Goal: Task Accomplishment & Management: Manage account settings

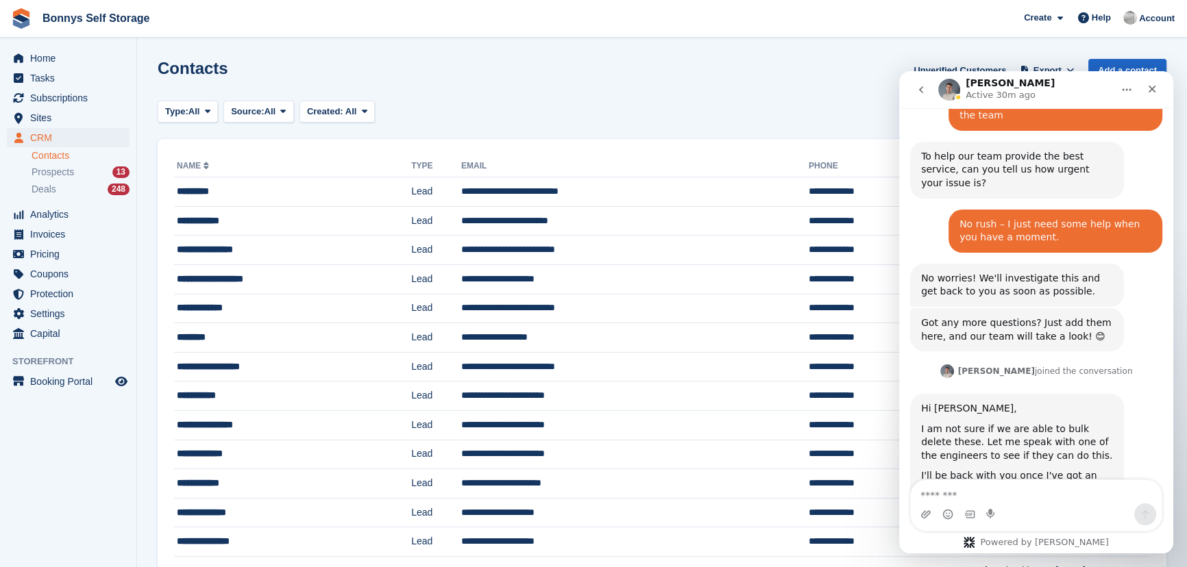
scroll to position [761, 0]
click at [56, 61] on span "Home" at bounding box center [71, 58] width 82 height 19
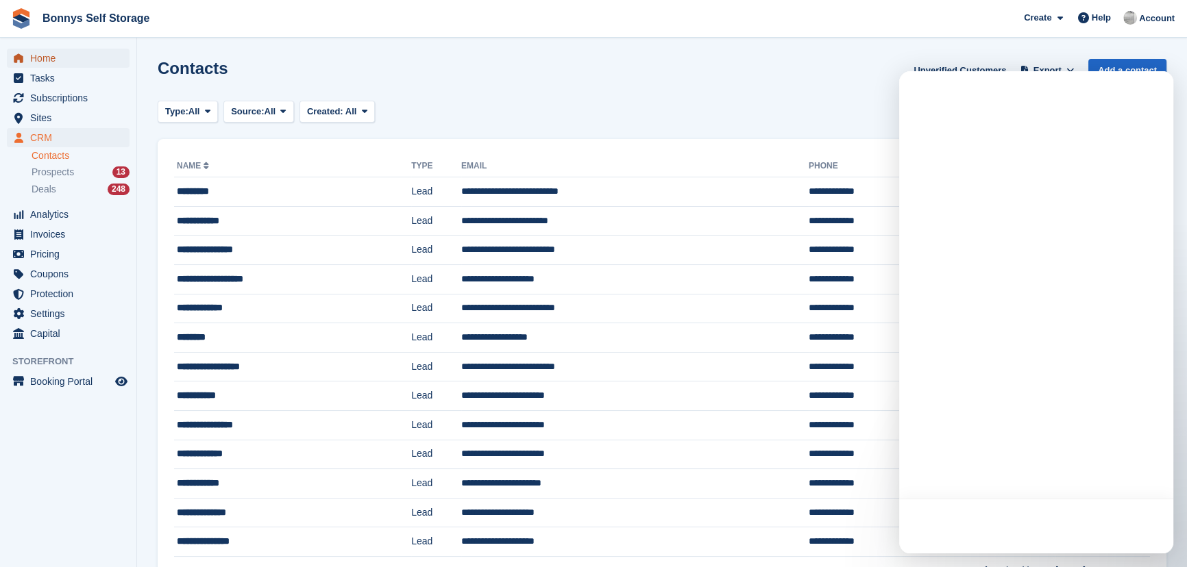
scroll to position [0, 0]
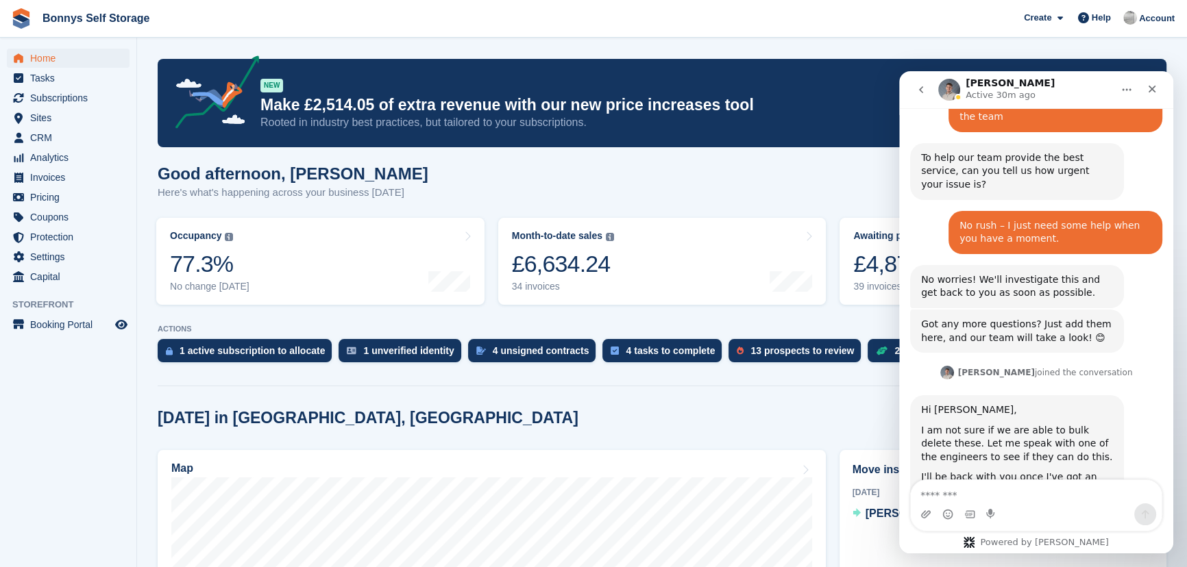
scroll to position [748, 0]
click at [631, 182] on div "Good afternoon, James Here's what's happening across your business today" at bounding box center [662, 190] width 1009 height 53
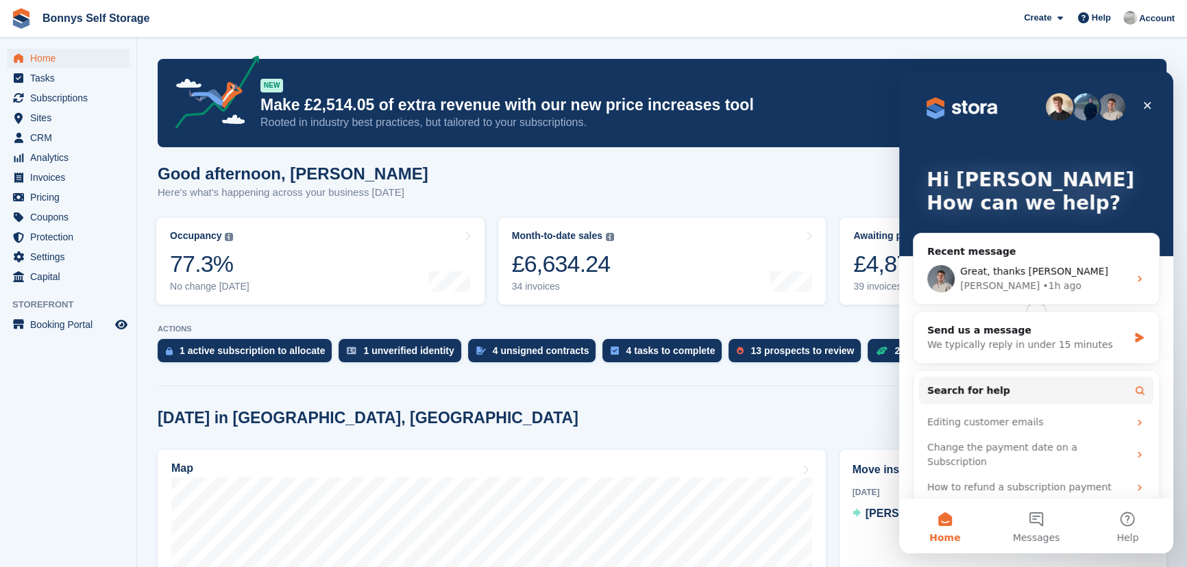
scroll to position [0, 0]
click at [69, 89] on span "Subscriptions" at bounding box center [71, 97] width 82 height 19
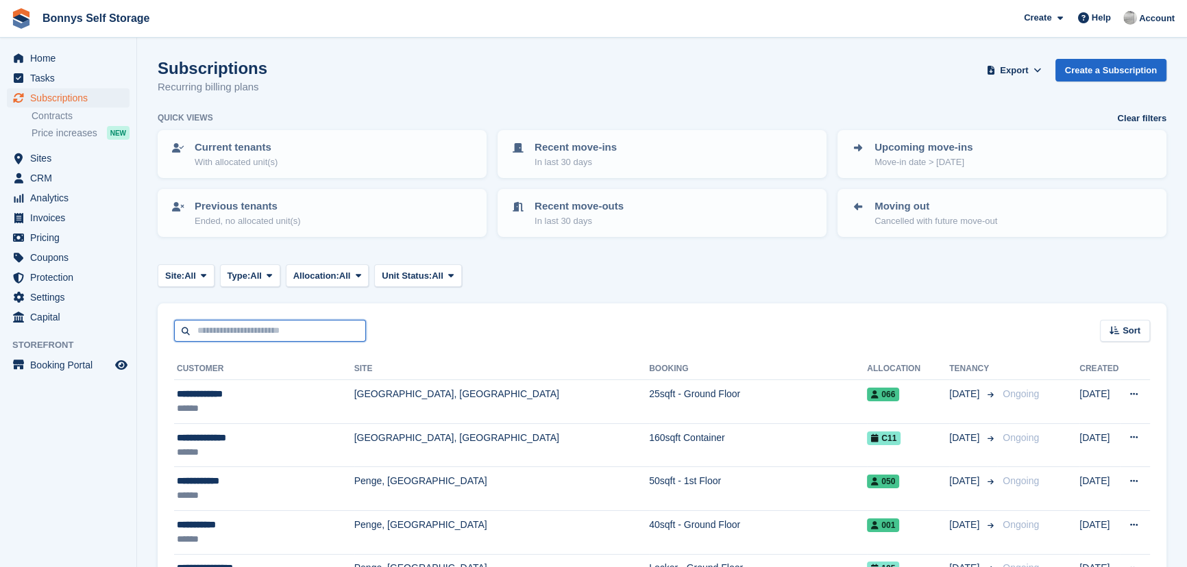
click at [204, 331] on input "text" at bounding box center [270, 331] width 192 height 23
type input "***"
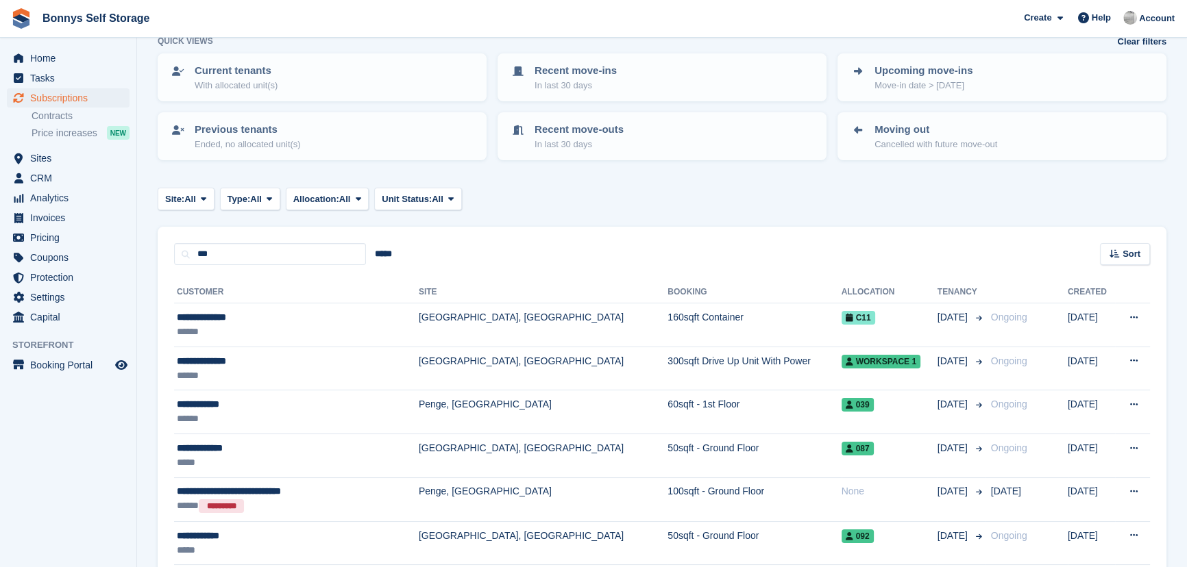
scroll to position [249, 0]
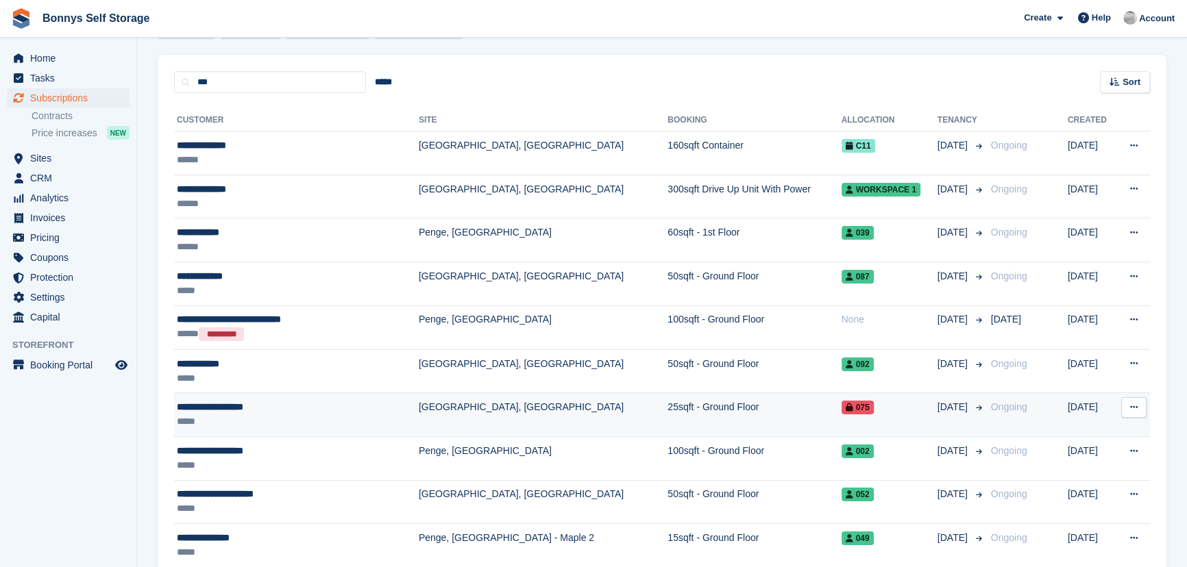
click at [251, 406] on div "**********" at bounding box center [276, 407] width 199 height 14
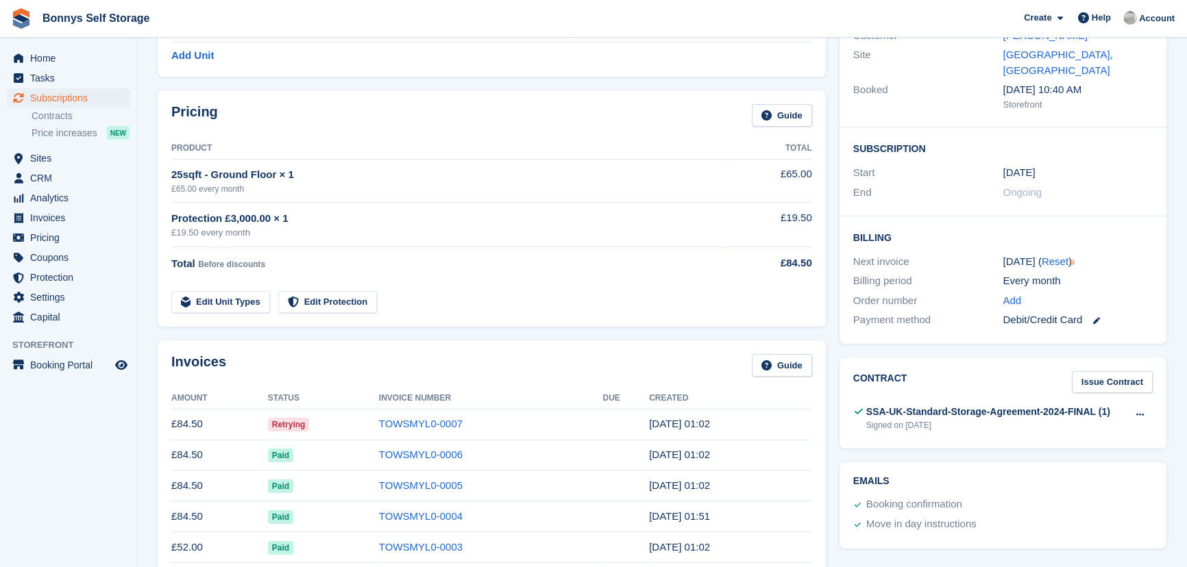
scroll to position [249, 0]
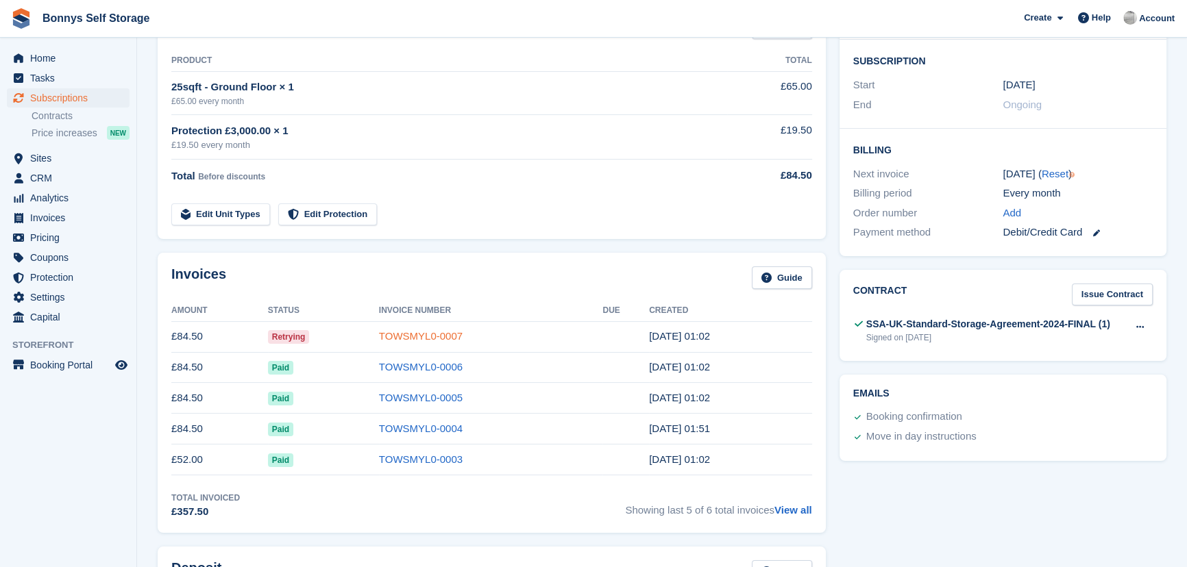
click at [391, 334] on link "TOWSMYL0-0007" at bounding box center [421, 336] width 84 height 12
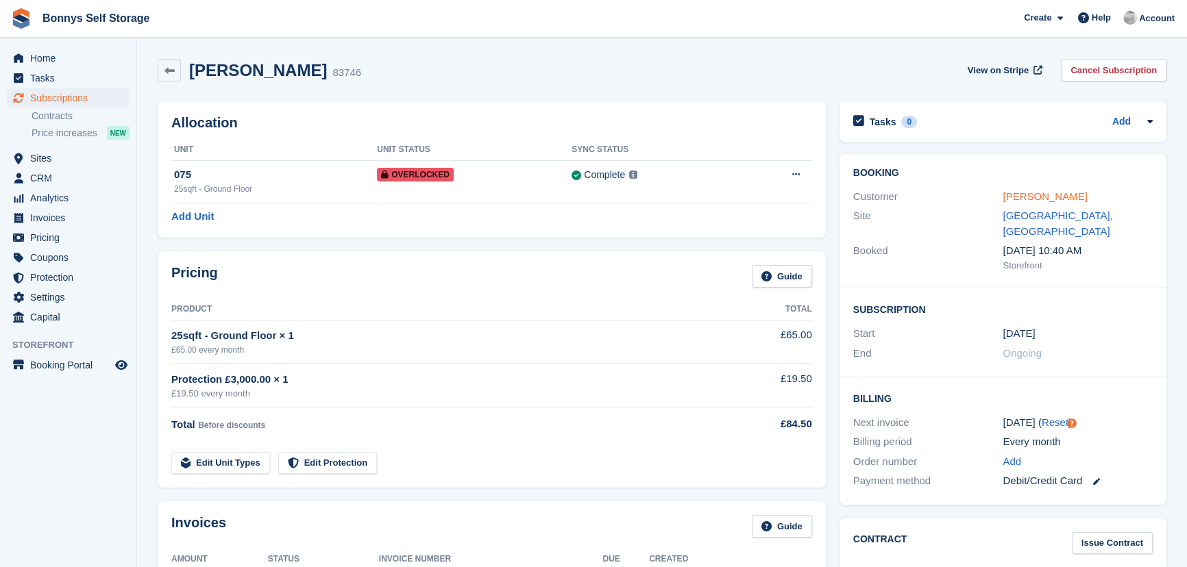
click at [1029, 192] on link "Sonia Sherwood-Pull" at bounding box center [1045, 197] width 84 height 12
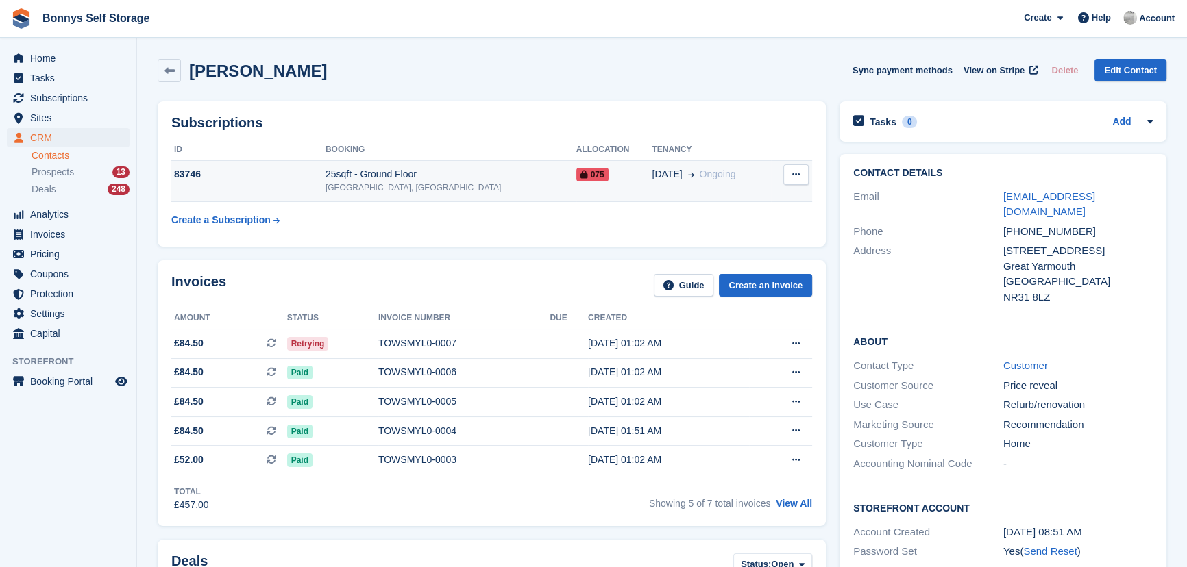
click at [387, 179] on div "25sqft - Ground Floor" at bounding box center [451, 174] width 251 height 14
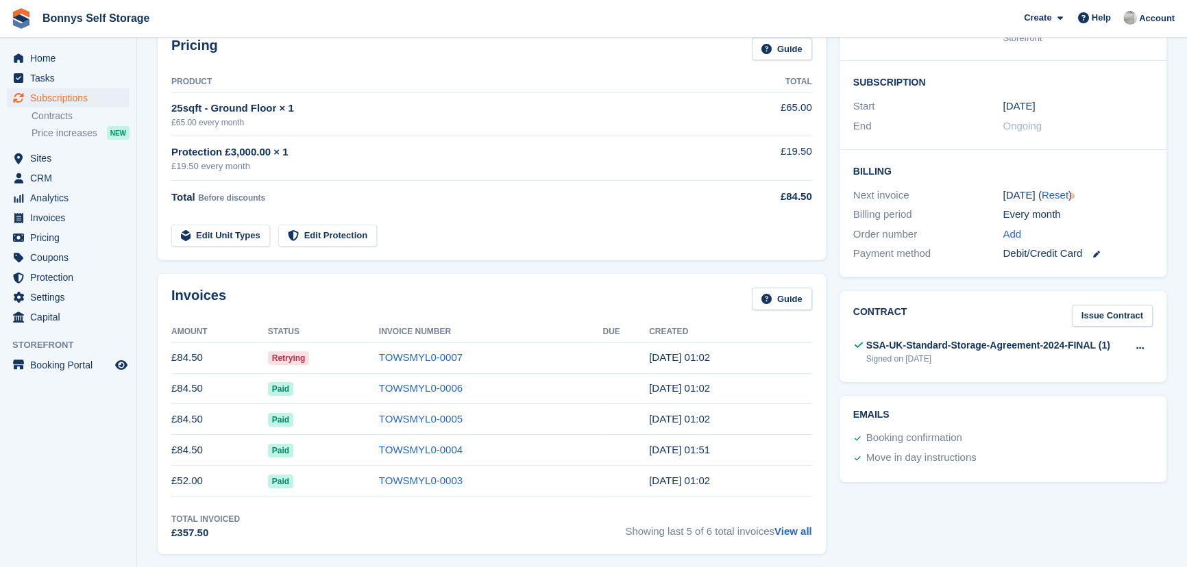
scroll to position [124, 0]
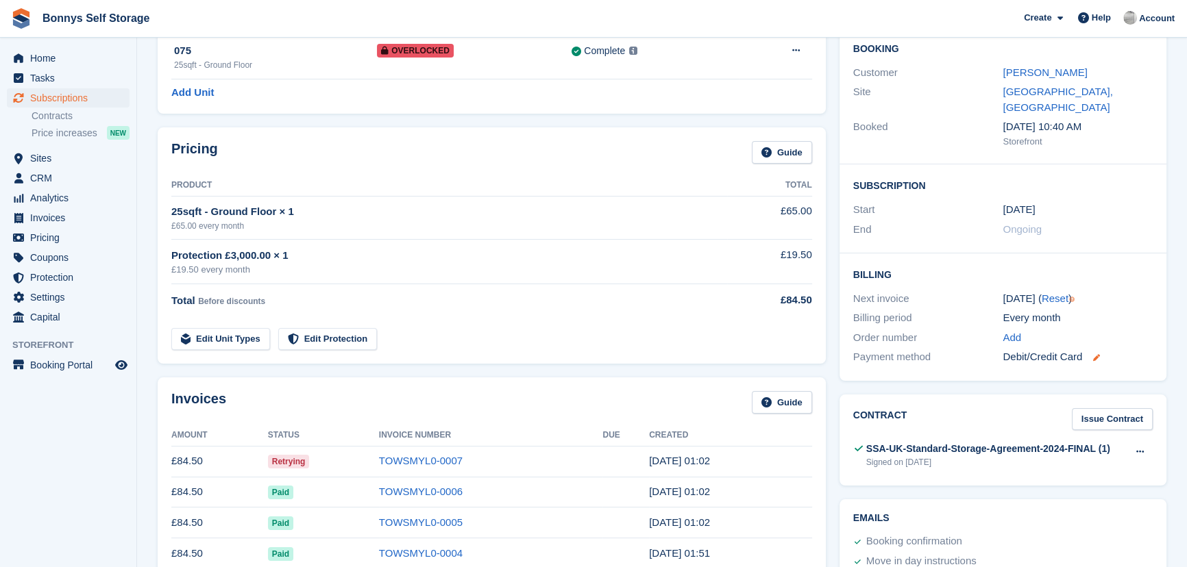
click at [1093, 354] on icon at bounding box center [1096, 357] width 7 height 7
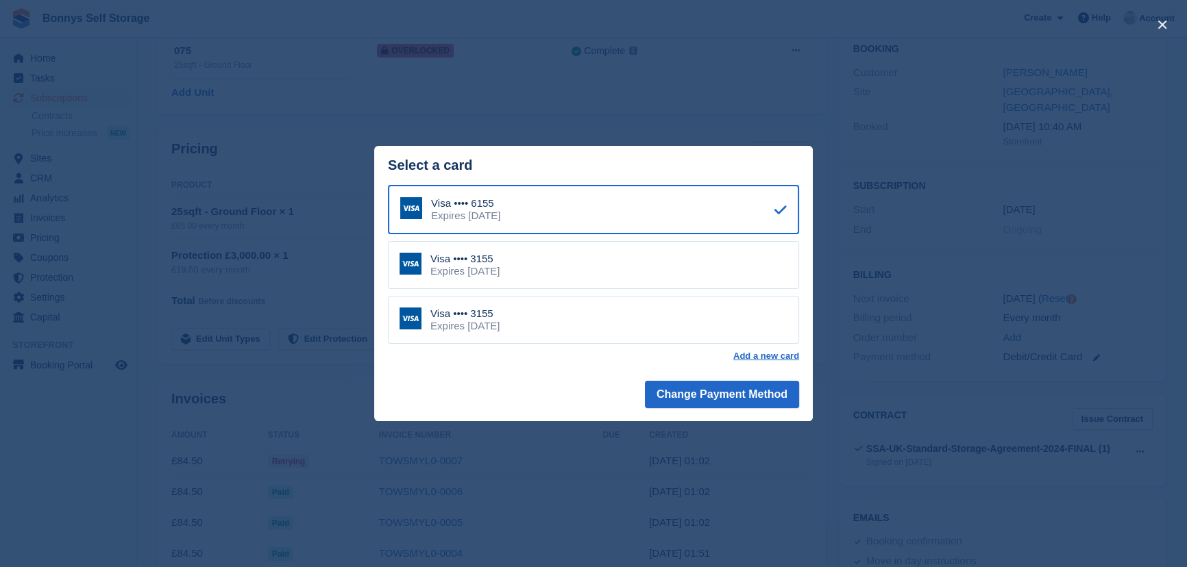
click at [489, 329] on div "Expires [DATE]" at bounding box center [464, 326] width 69 height 12
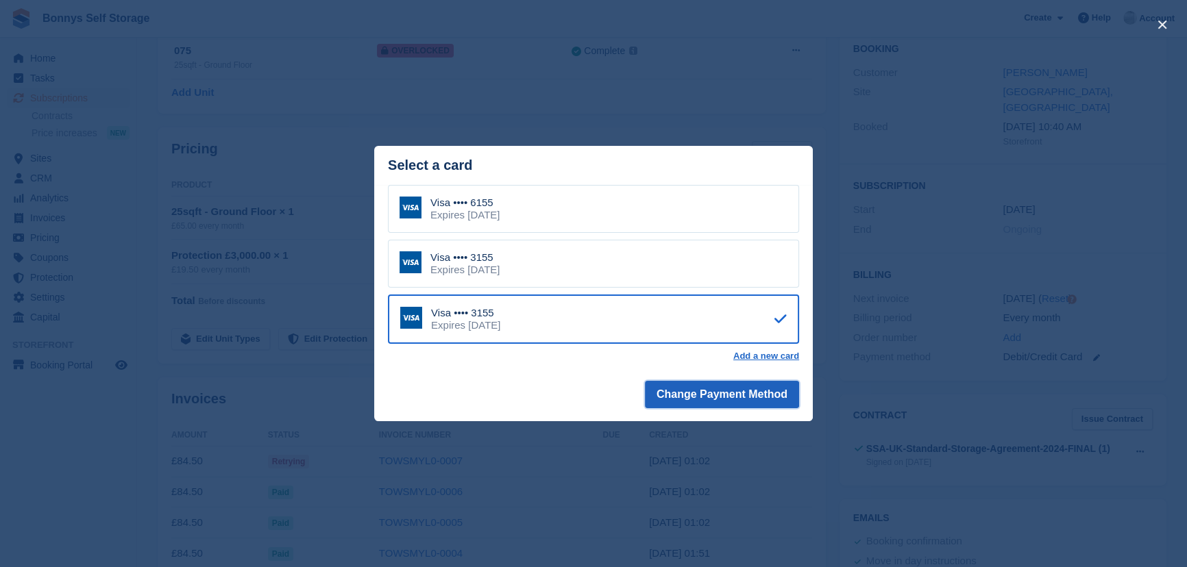
click at [717, 396] on button "Change Payment Method" at bounding box center [722, 394] width 154 height 27
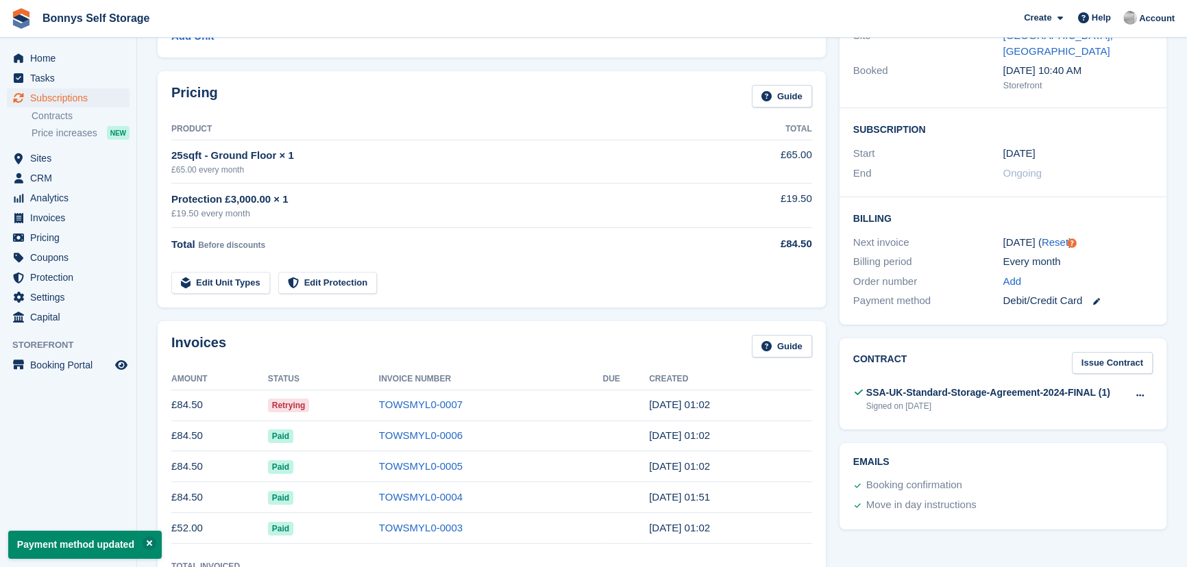
scroll to position [186, 0]
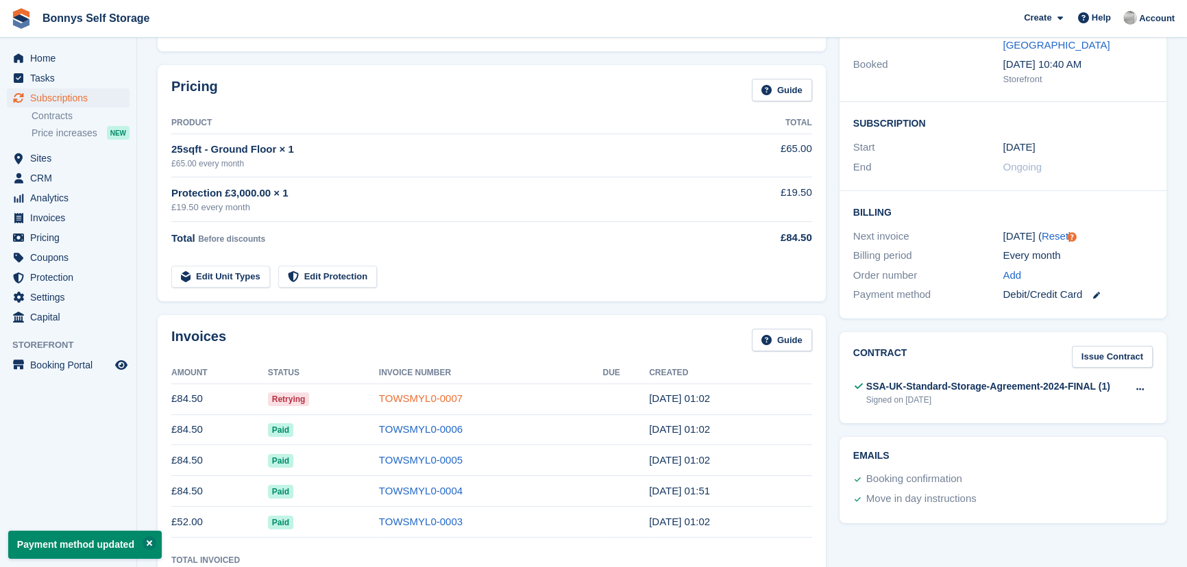
click at [418, 400] on link "TOWSMYL0-0007" at bounding box center [421, 399] width 84 height 12
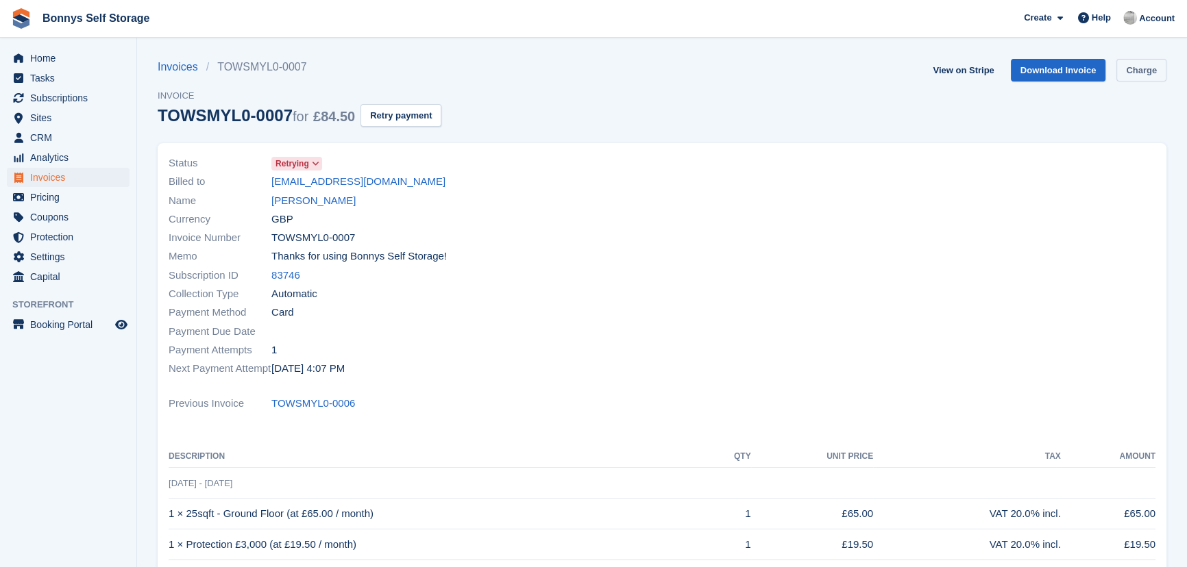
click at [1138, 76] on link "Charge" at bounding box center [1141, 70] width 50 height 23
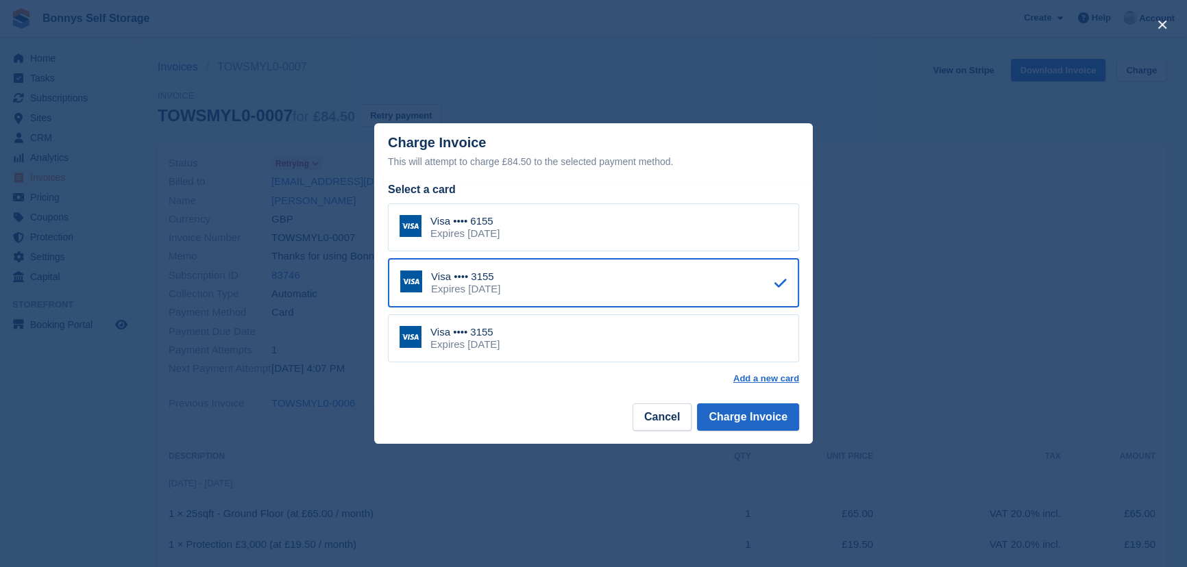
click at [500, 344] on div "Expires [DATE]" at bounding box center [464, 345] width 69 height 12
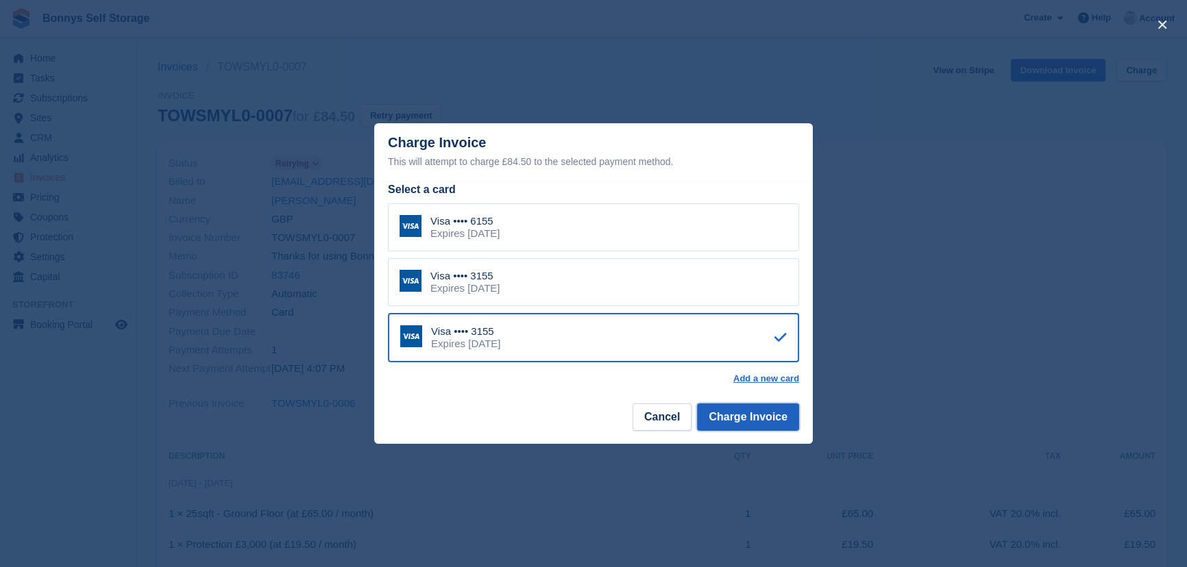
click at [763, 420] on button "Charge Invoice" at bounding box center [748, 417] width 102 height 27
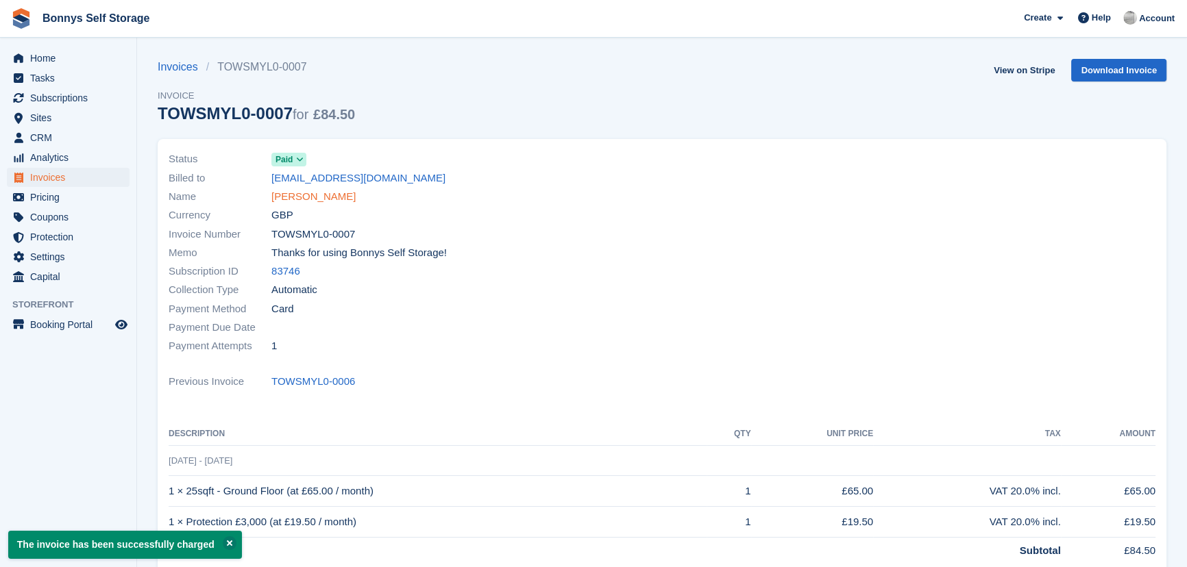
click at [342, 199] on link "[PERSON_NAME]" at bounding box center [313, 197] width 84 height 16
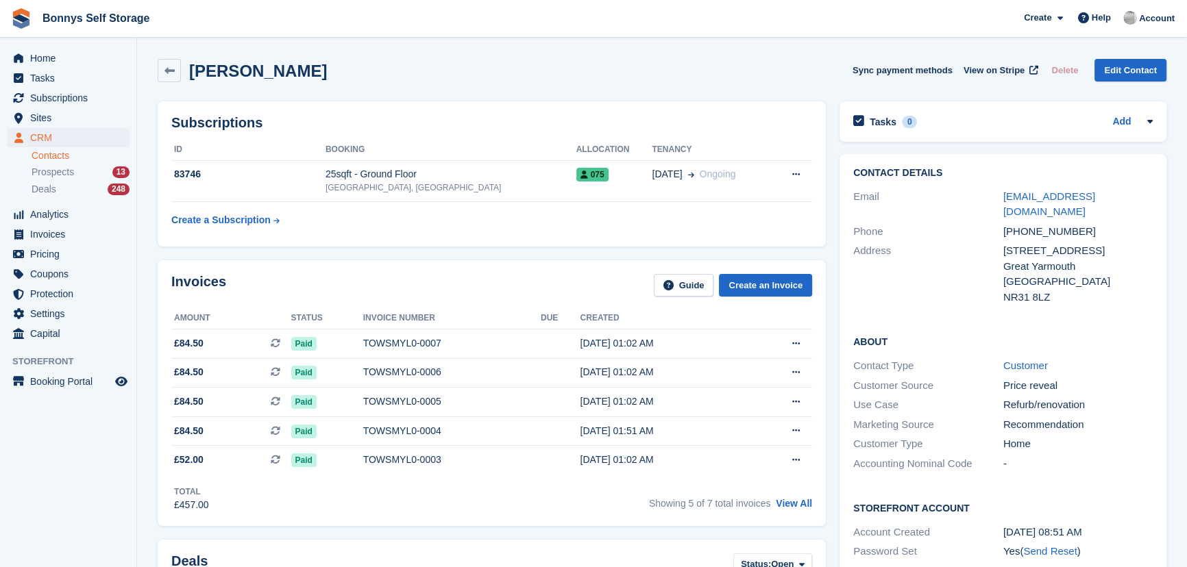
click at [478, 69] on div "Sonia Sherwood-Pull Sync payment methods View on Stripe Delete Edit Contact" at bounding box center [662, 70] width 1009 height 23
click at [378, 177] on div "25sqft - Ground Floor" at bounding box center [451, 174] width 251 height 14
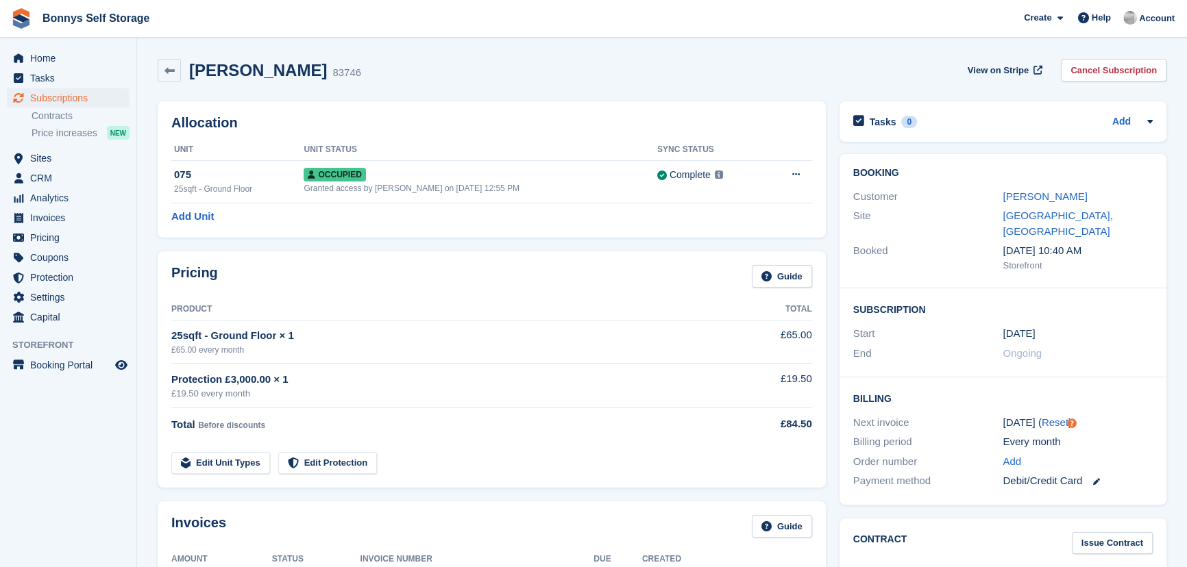
click at [327, 66] on h2 "[PERSON_NAME]" at bounding box center [258, 70] width 138 height 19
click at [1054, 193] on link "[PERSON_NAME]" at bounding box center [1045, 197] width 84 height 12
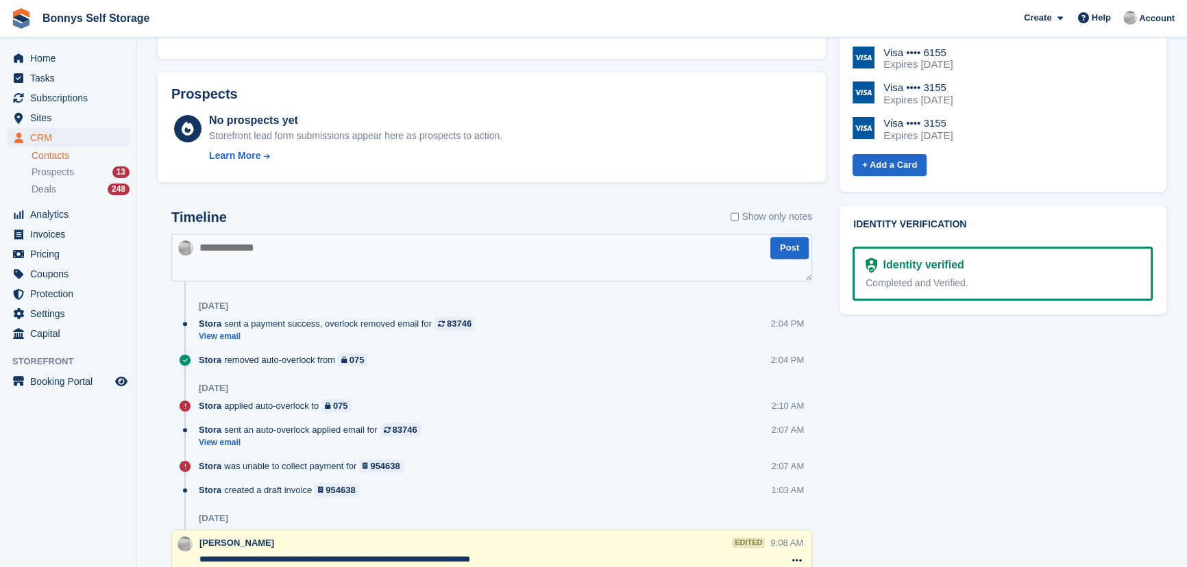
scroll to position [809, 0]
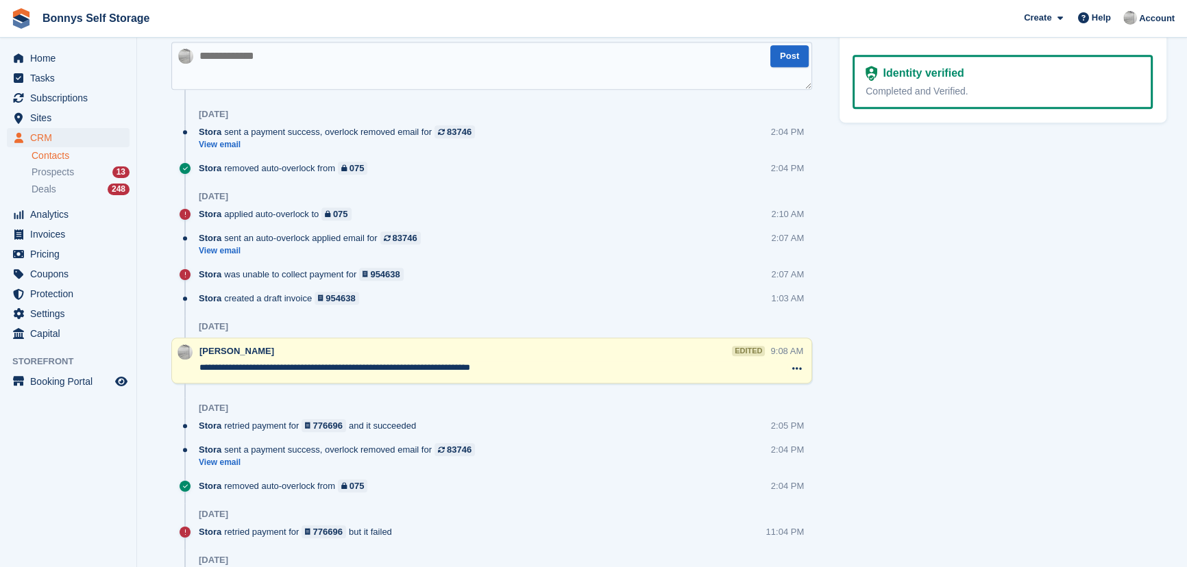
drag, startPoint x: 351, startPoint y: 366, endPoint x: 579, endPoint y: 408, distance: 232.1
click at [1046, 395] on div "Tasks 0 Add No tasks related to Sonia Sherwood-Pull Contact Details Email i.lov…" at bounding box center [1003, 503] width 341 height 2436
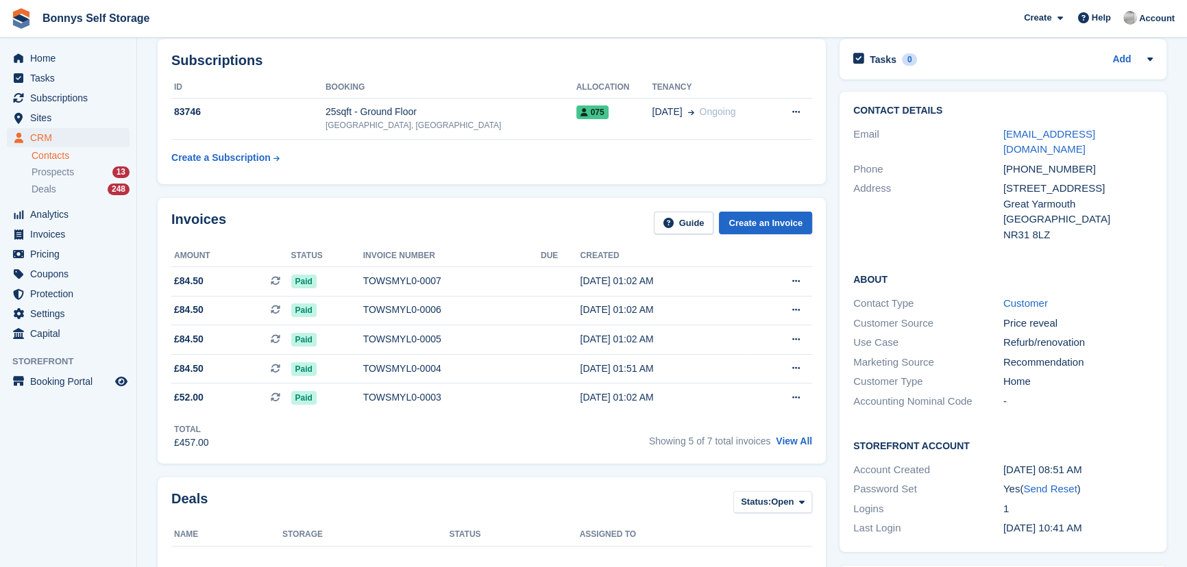
scroll to position [62, 0]
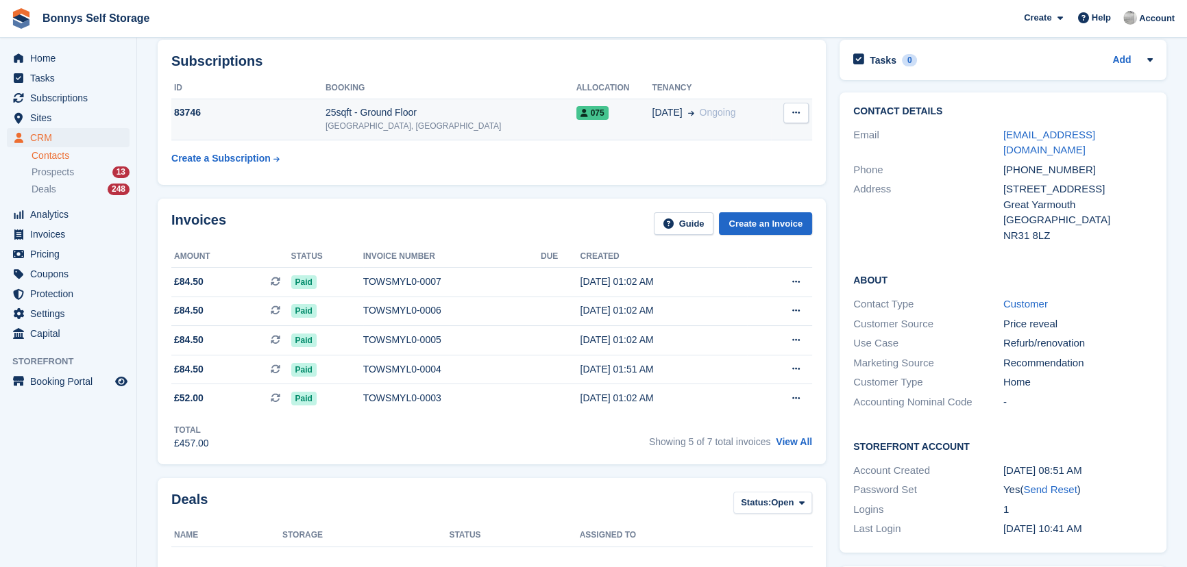
click at [411, 123] on div "[GEOGRAPHIC_DATA], [GEOGRAPHIC_DATA]" at bounding box center [451, 126] width 251 height 12
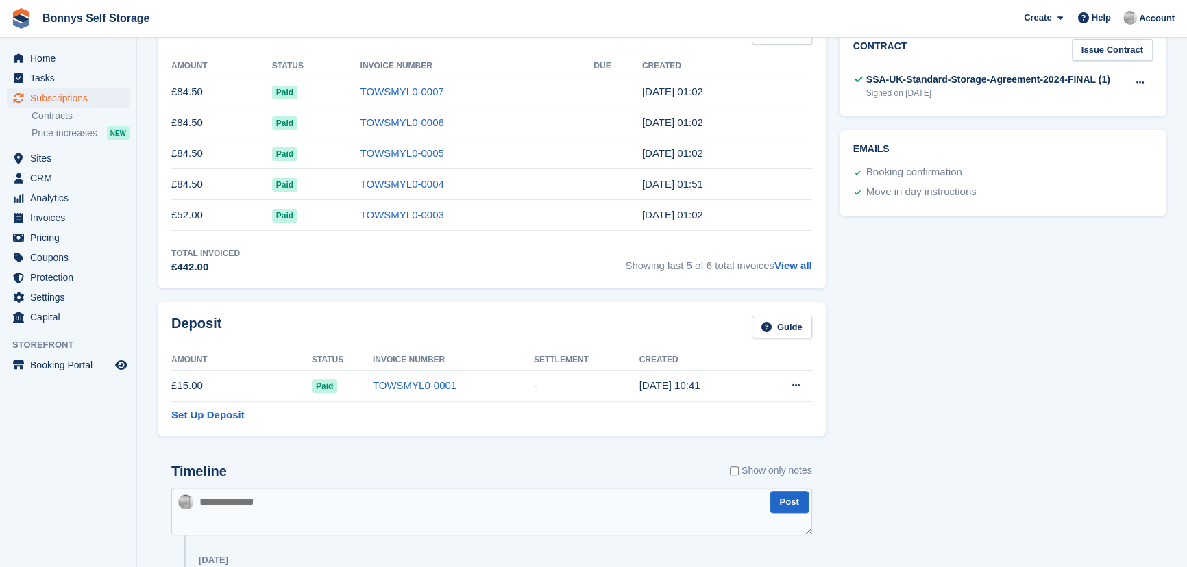
scroll to position [561, 0]
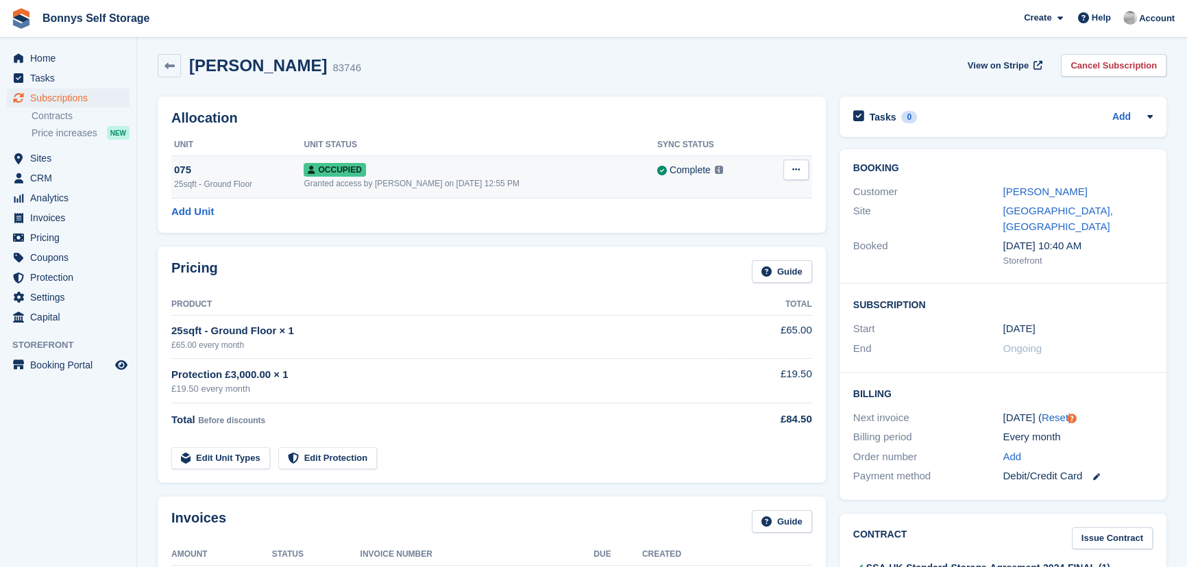
scroll to position [0, 0]
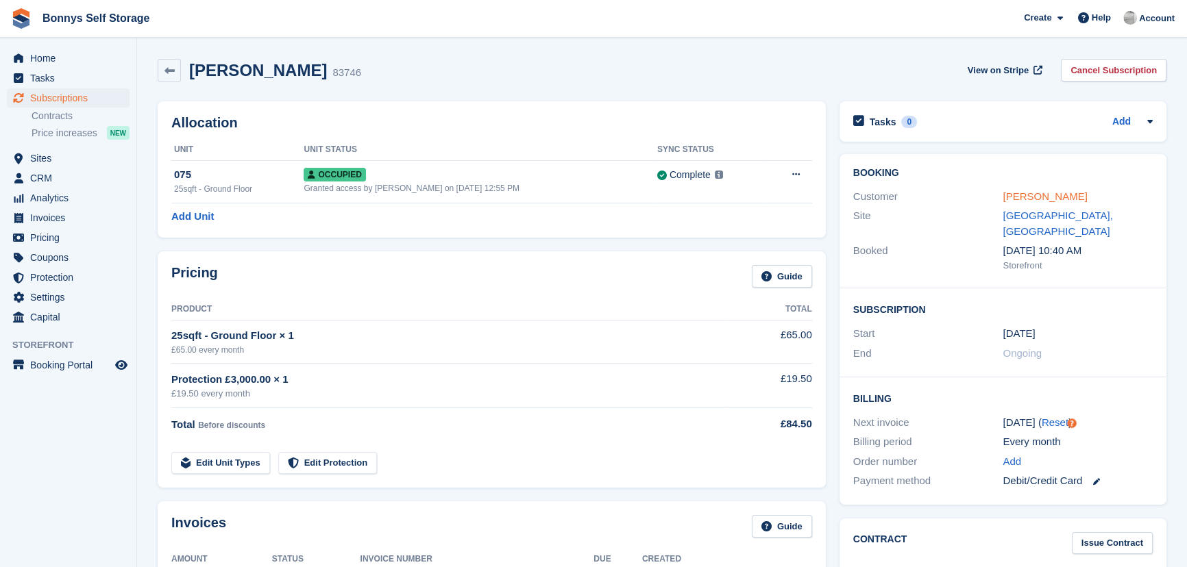
click at [1066, 191] on link "[PERSON_NAME]" at bounding box center [1045, 197] width 84 height 12
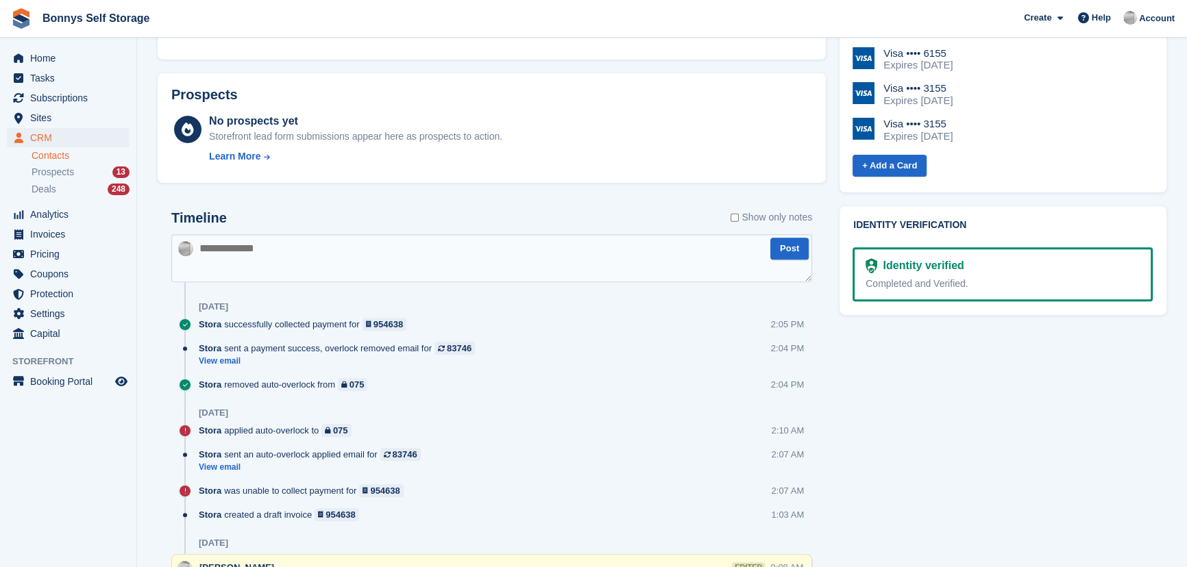
scroll to position [623, 0]
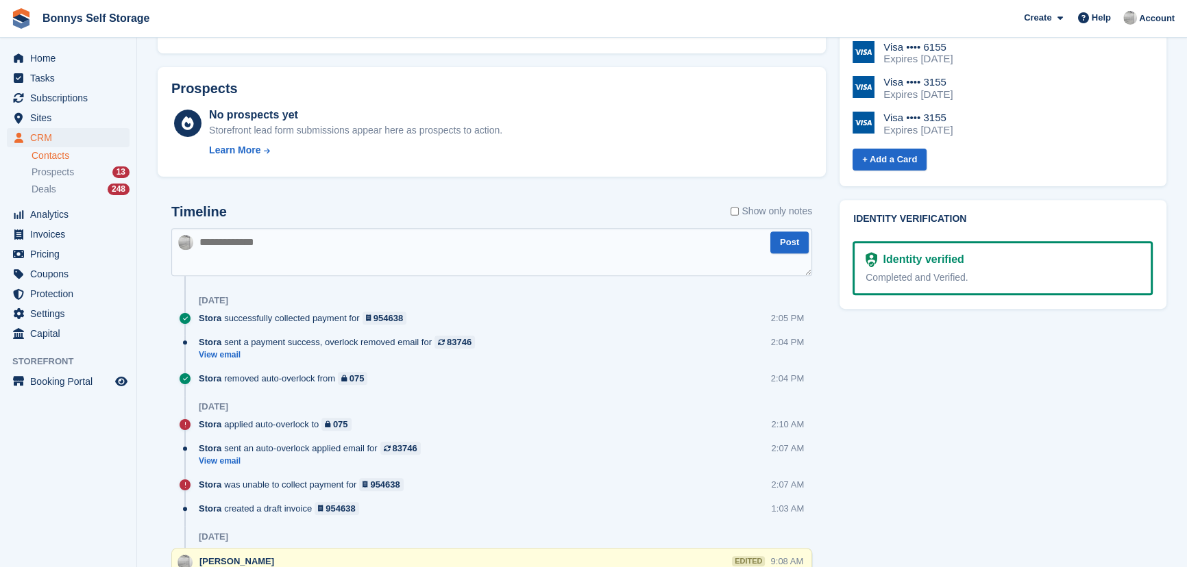
click at [356, 245] on textarea at bounding box center [491, 252] width 641 height 48
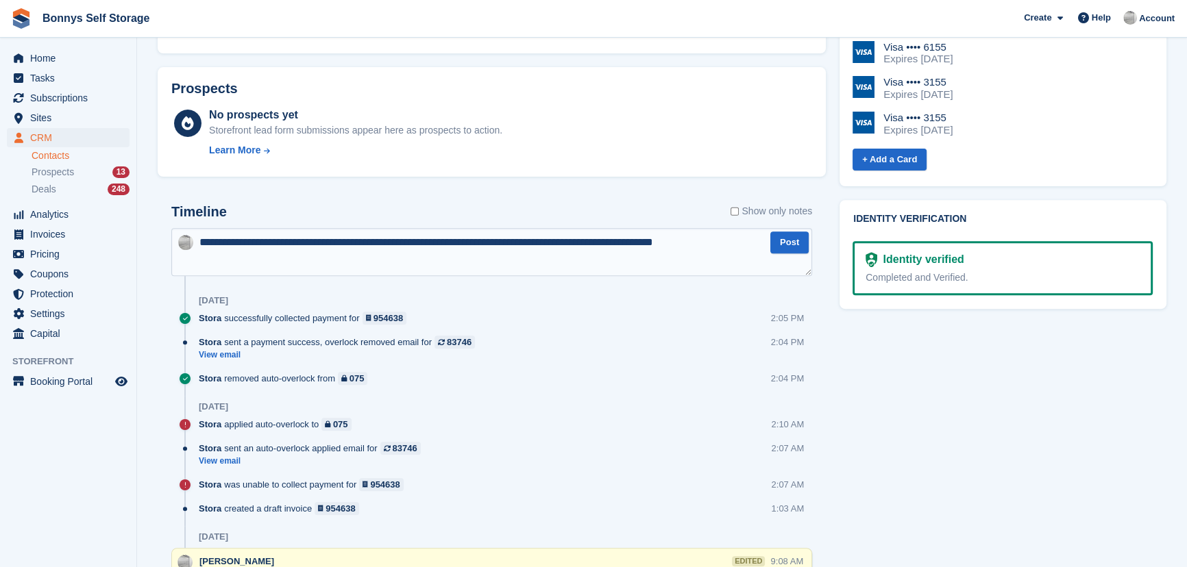
type textarea "**********"
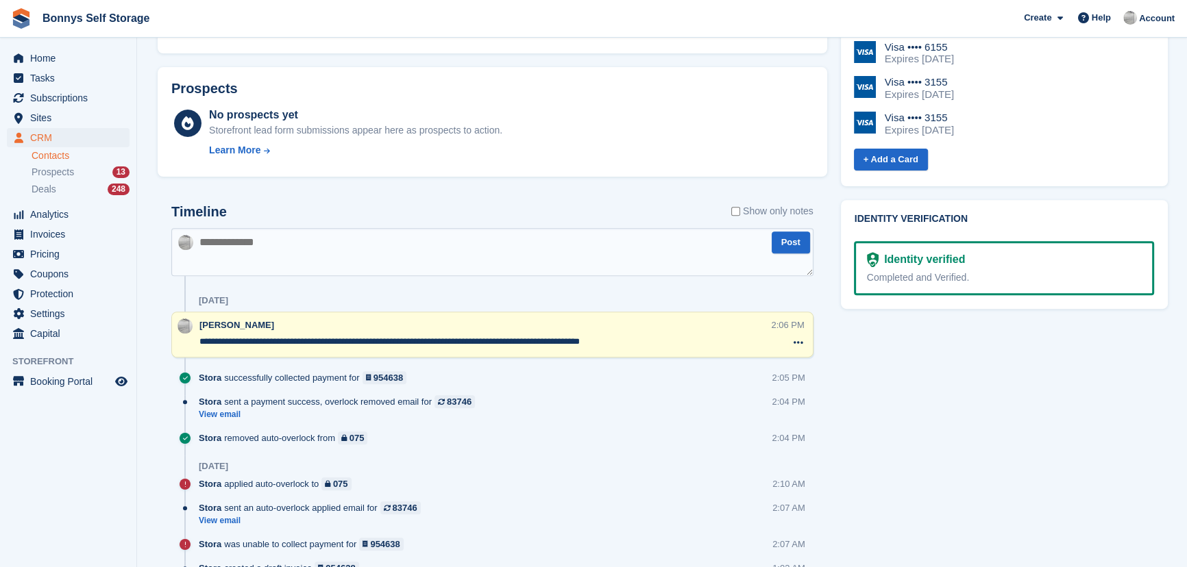
click at [667, 350] on div "**********" at bounding box center [485, 335] width 572 height 33
click at [668, 345] on textarea "**********" at bounding box center [485, 342] width 572 height 14
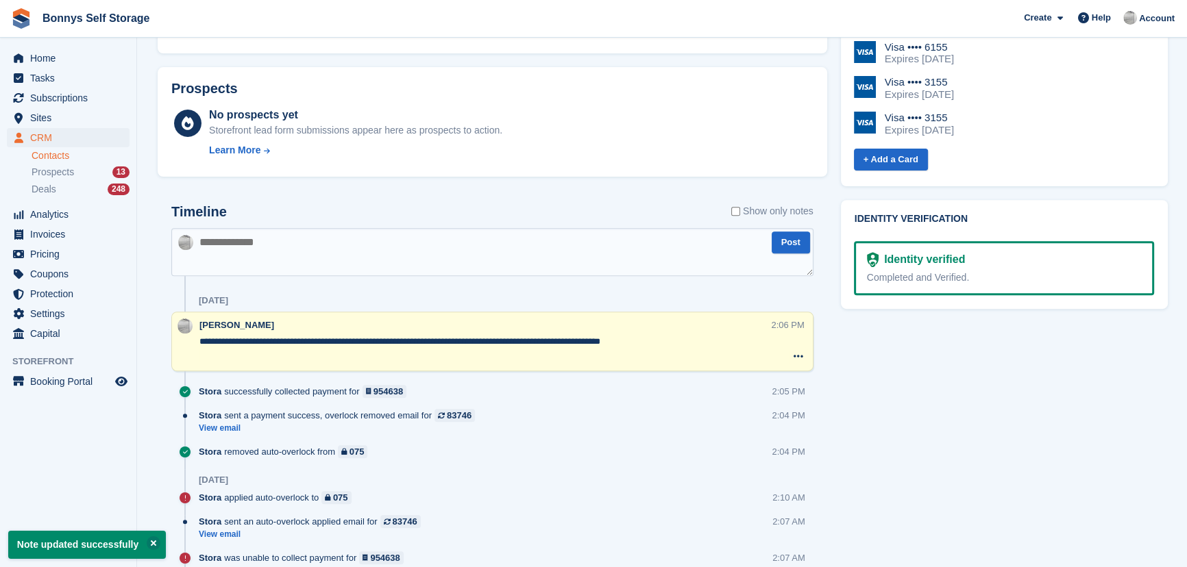
type textarea "**********"
click at [62, 58] on span "Home" at bounding box center [71, 58] width 82 height 19
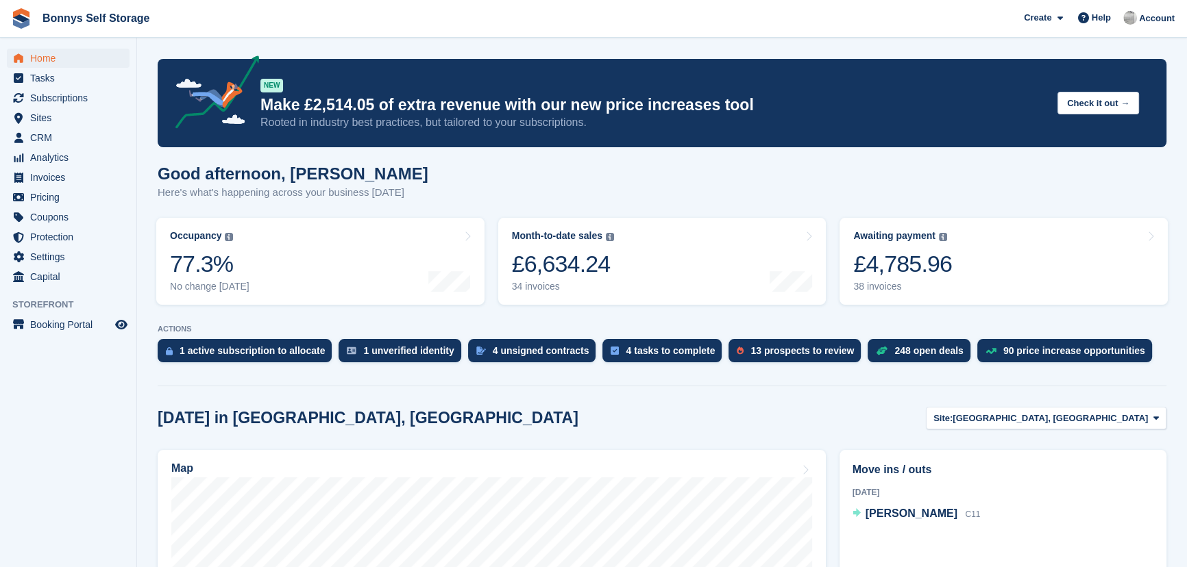
click at [417, 196] on div "Good afternoon, [PERSON_NAME] Here's what's happening across your business [DAT…" at bounding box center [662, 190] width 1009 height 53
click at [426, 168] on div "Good afternoon, [PERSON_NAME] Here's what's happening across your business [DAT…" at bounding box center [662, 190] width 1009 height 53
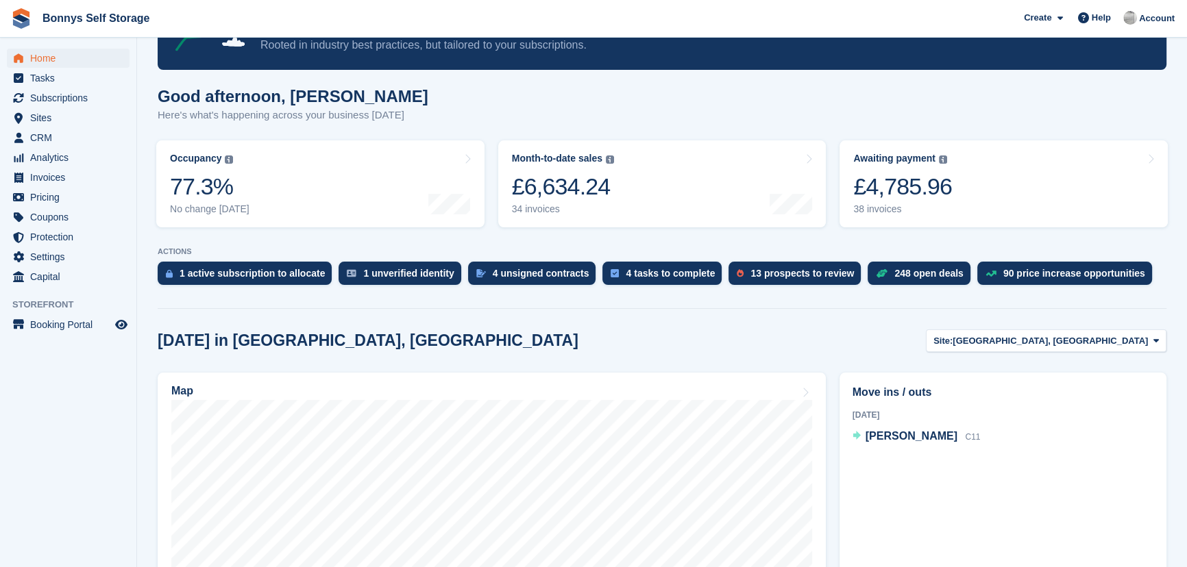
scroll to position [186, 0]
